Goal: Transaction & Acquisition: Purchase product/service

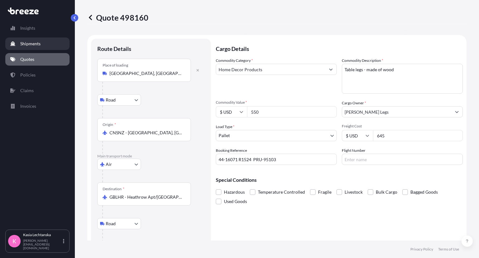
select select "Road"
select select "Air"
select select "Road"
select select "1"
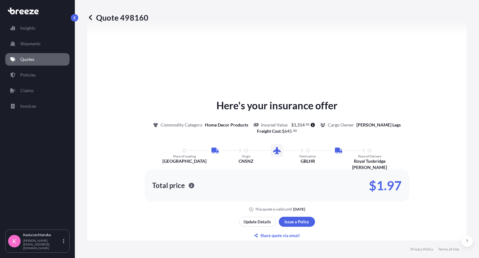
click at [28, 60] on p "Quotes" at bounding box center [27, 59] width 14 height 6
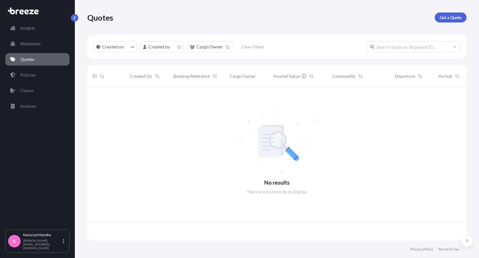
scroll to position [151, 374]
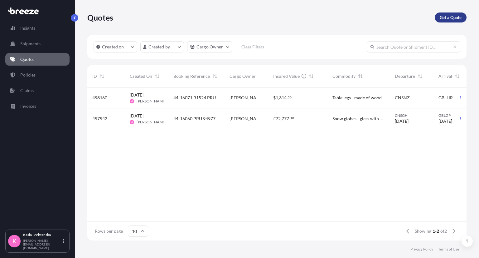
click at [454, 18] on p "Get a Quote" at bounding box center [451, 17] width 22 height 6
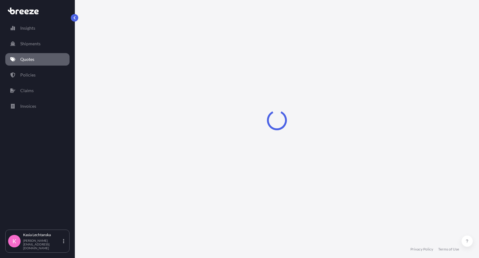
select select "Sea"
select select "1"
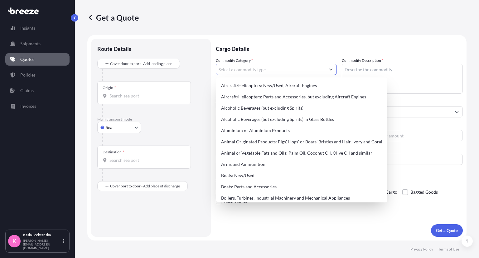
click at [296, 66] on input "Commodity Category *" at bounding box center [270, 69] width 109 height 11
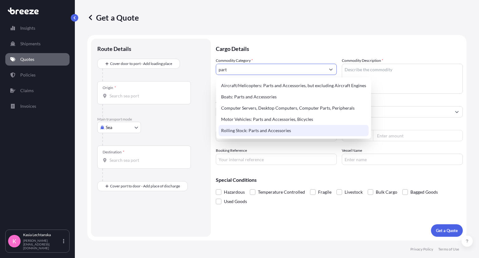
click at [295, 131] on div "Rolling Stock: Parts and Accessories" at bounding box center [294, 130] width 150 height 11
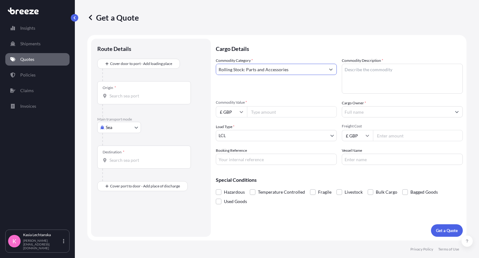
type input "Rolling Stock: Parts and Accessories"
click at [409, 71] on textarea "Commodity Description *" at bounding box center [402, 79] width 121 height 30
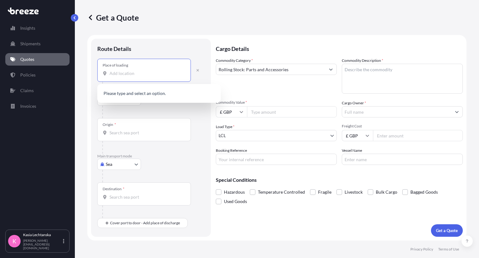
click at [122, 71] on input "Place of loading" at bounding box center [146, 73] width 74 height 6
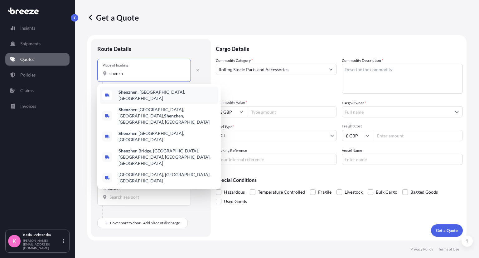
click at [134, 93] on span "Shenzh en, [GEOGRAPHIC_DATA], [GEOGRAPHIC_DATA]" at bounding box center [166, 95] width 97 height 12
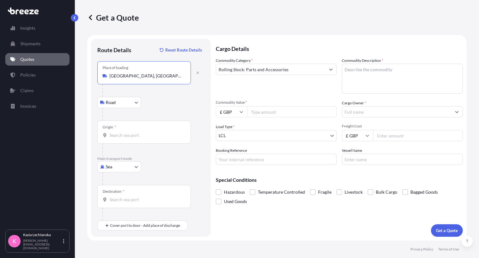
type input "[GEOGRAPHIC_DATA], [GEOGRAPHIC_DATA], [GEOGRAPHIC_DATA]"
click at [130, 135] on input "Origin *" at bounding box center [146, 135] width 74 height 6
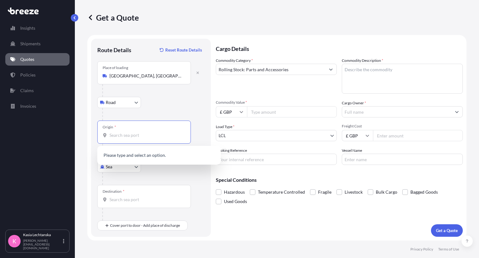
click at [161, 100] on div "Road Road Rail" at bounding box center [150, 102] width 107 height 11
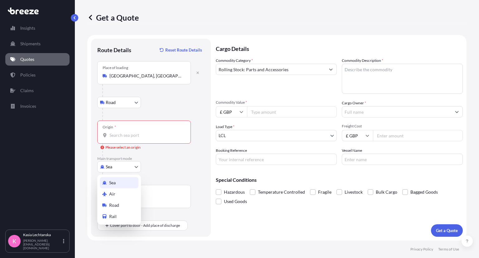
click at [125, 165] on body "0 options available. Insights Shipments Quotes Policies Claims Invoices K [PERS…" at bounding box center [239, 129] width 479 height 258
click at [120, 189] on div "Air" at bounding box center [119, 193] width 39 height 11
select select "Air"
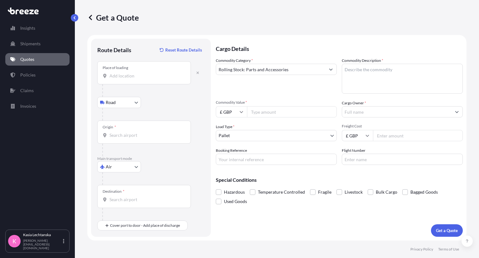
click at [124, 195] on div "Destination *" at bounding box center [144, 196] width 94 height 23
click at [124, 196] on input "Destination *" at bounding box center [146, 199] width 74 height 6
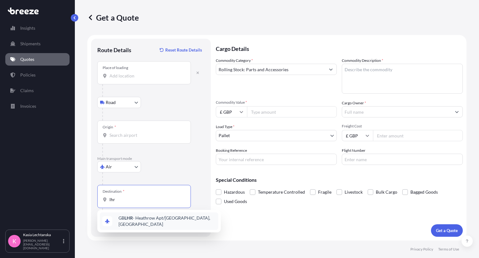
click at [127, 222] on span "GB LHR - Heathrow Apt/[GEOGRAPHIC_DATA], [GEOGRAPHIC_DATA]" at bounding box center [166, 220] width 97 height 12
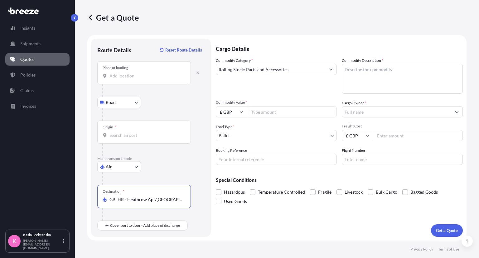
type input "GBLHR - Heathrow Apt/[GEOGRAPHIC_DATA], [GEOGRAPHIC_DATA]"
click at [162, 79] on div "Place of loading" at bounding box center [144, 72] width 94 height 23
click at [162, 79] on input "Place of loading" at bounding box center [146, 76] width 74 height 6
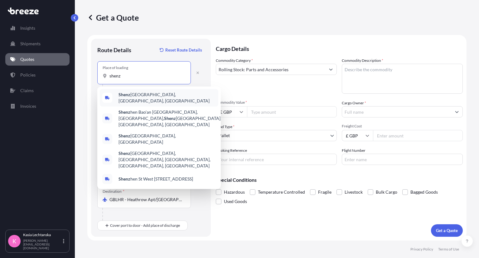
click at [157, 98] on span "Shenz hen, [GEOGRAPHIC_DATA], [GEOGRAPHIC_DATA]" at bounding box center [166, 97] width 97 height 12
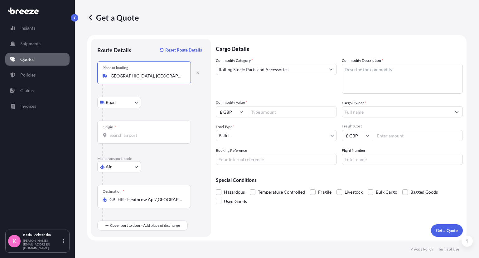
type input "[GEOGRAPHIC_DATA], [GEOGRAPHIC_DATA], [GEOGRAPHIC_DATA]"
click at [131, 134] on input "Origin *" at bounding box center [146, 135] width 74 height 6
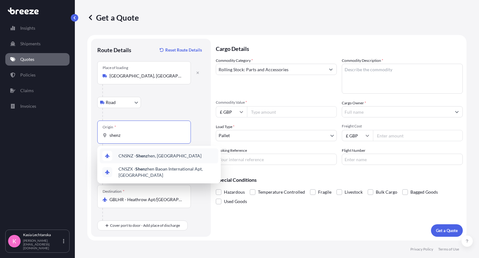
click at [165, 159] on div "CNSNZ - Shenz hen, [GEOGRAPHIC_DATA]" at bounding box center [159, 155] width 118 height 15
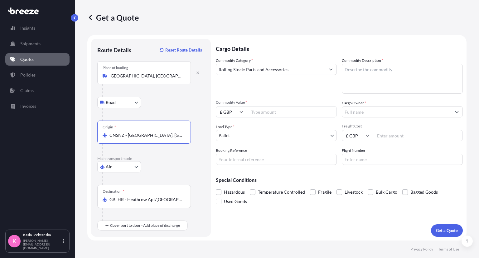
type input "CNSNZ - [GEOGRAPHIC_DATA], [GEOGRAPHIC_DATA]"
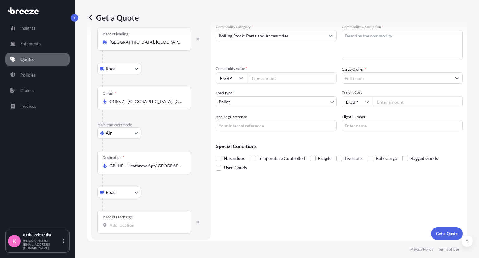
scroll to position [36, 0]
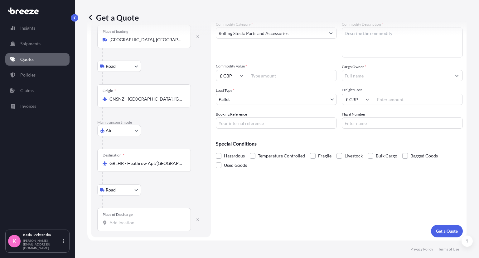
click at [139, 225] on div "Place of Discharge" at bounding box center [144, 219] width 94 height 23
click at [139, 225] on input "Place of Discharge" at bounding box center [146, 222] width 74 height 6
paste input "Lancashire PR7 6JY"
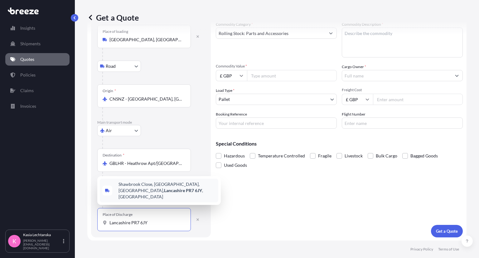
click at [151, 197] on span "[STREET_ADDRESS]" at bounding box center [166, 190] width 97 height 19
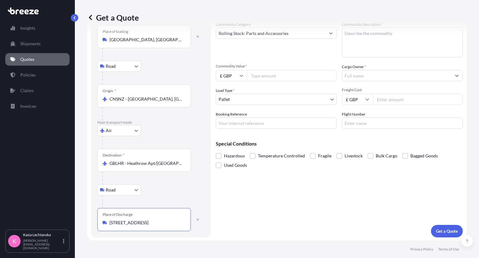
type input "[STREET_ADDRESS]"
click at [353, 44] on textarea "Commodity Description *" at bounding box center [402, 42] width 121 height 30
click at [236, 78] on input "£ GBP" at bounding box center [231, 75] width 31 height 11
click at [396, 34] on div "Get a Quote" at bounding box center [276, 17] width 379 height 35
click at [395, 35] on textarea "Commodity Description *" at bounding box center [402, 42] width 121 height 30
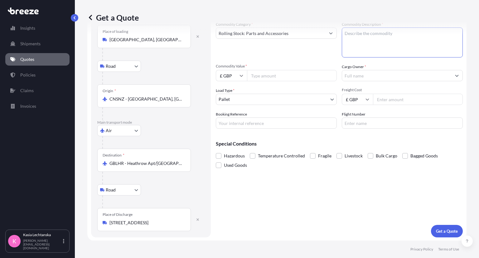
click at [394, 35] on textarea "Commodity Description *" at bounding box center [402, 42] width 121 height 30
paste textarea "tungsten carbide flat strip."
type textarea "tungsten carbide flat strip."
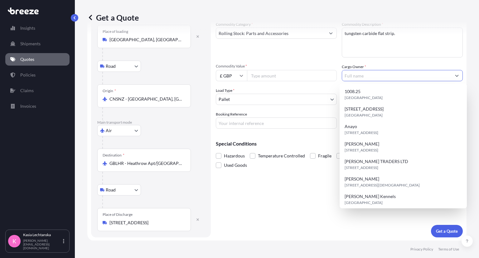
click at [370, 74] on input "Cargo Owner *" at bounding box center [396, 75] width 109 height 11
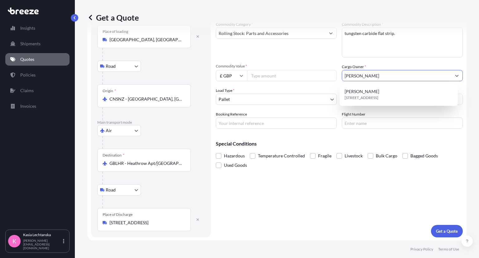
type input "[PERSON_NAME]"
click at [306, 90] on div "Load Type * Pallet" at bounding box center [276, 95] width 121 height 17
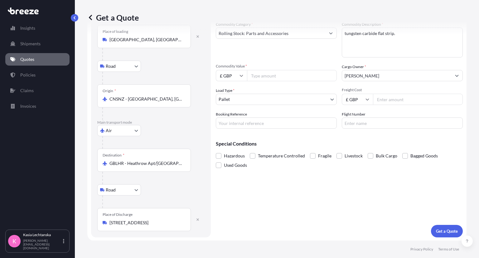
click at [272, 74] on input "Commodity Value *" at bounding box center [292, 75] width 90 height 11
click at [235, 75] on input "£ GBP" at bounding box center [231, 75] width 31 height 11
click at [287, 75] on input "Commodity Value *" at bounding box center [292, 75] width 90 height 11
click at [238, 75] on input "£ GBP" at bounding box center [231, 75] width 31 height 11
click at [236, 113] on div "$ USD" at bounding box center [231, 119] width 26 height 12
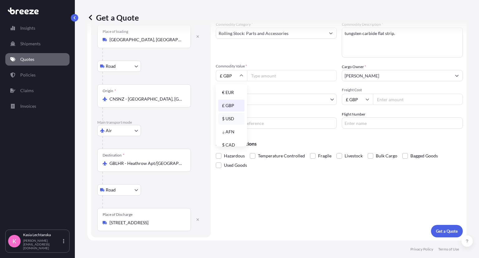
type input "$ USD"
click at [263, 76] on input "Commodity Value *" at bounding box center [292, 75] width 90 height 11
type input "500"
click at [414, 98] on input "Freight Cost" at bounding box center [418, 99] width 90 height 11
click at [352, 99] on input "£ GBP" at bounding box center [357, 99] width 31 height 11
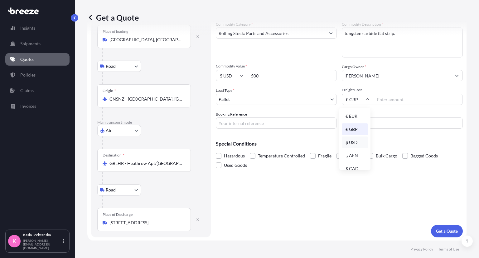
click at [356, 142] on div "$ USD" at bounding box center [355, 142] width 26 height 12
type input "$ USD"
click at [379, 97] on input "Freight Cost" at bounding box center [418, 99] width 90 height 11
type input "70"
click at [378, 217] on div "Cargo Details Commodity Category * Rolling Stock: Parts and Accessories Commodi…" at bounding box center [339, 119] width 247 height 234
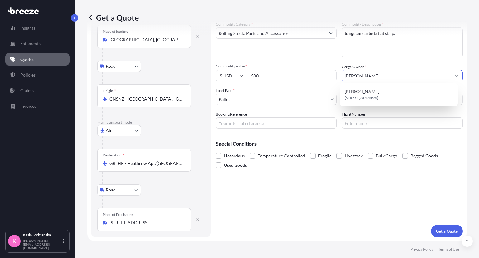
click at [407, 72] on input "[PERSON_NAME]" at bounding box center [396, 75] width 109 height 11
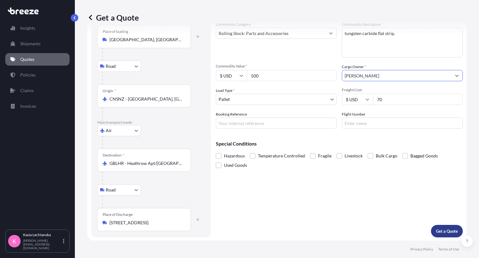
type input "[PERSON_NAME]"
click at [443, 229] on p "Get a Quote" at bounding box center [447, 231] width 22 height 6
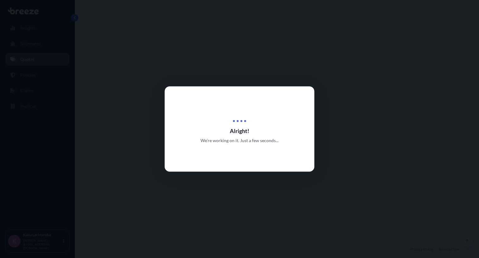
select select "Road"
select select "Air"
select select "Road"
select select "1"
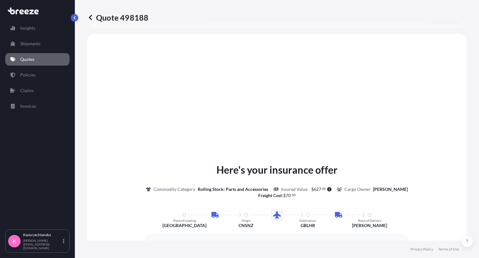
scroll to position [124, 0]
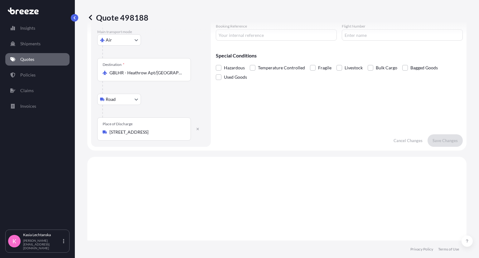
click at [38, 54] on link "Quotes" at bounding box center [37, 59] width 64 height 12
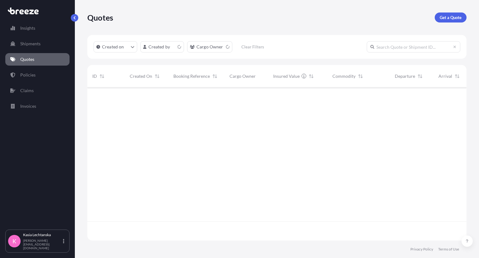
scroll to position [151, 374]
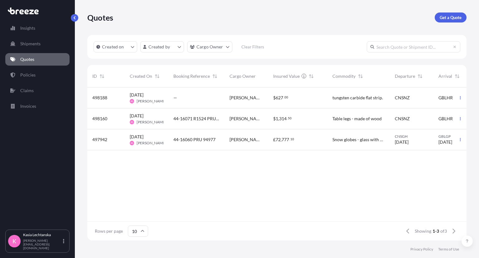
click at [304, 7] on div "Quotes Get a Quote" at bounding box center [276, 17] width 379 height 35
click at [256, 137] on span "[PERSON_NAME] - snow globes" at bounding box center [246, 139] width 34 height 6
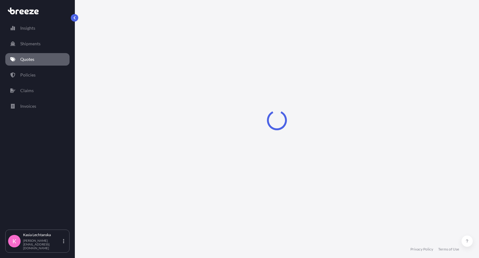
select select "Road"
select select "Sea"
select select "Road"
select select "2"
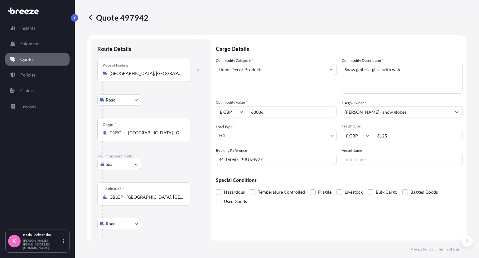
click at [427, 70] on textarea "Snow globes - glass with water" at bounding box center [402, 79] width 121 height 30
